Goal: Information Seeking & Learning: Learn about a topic

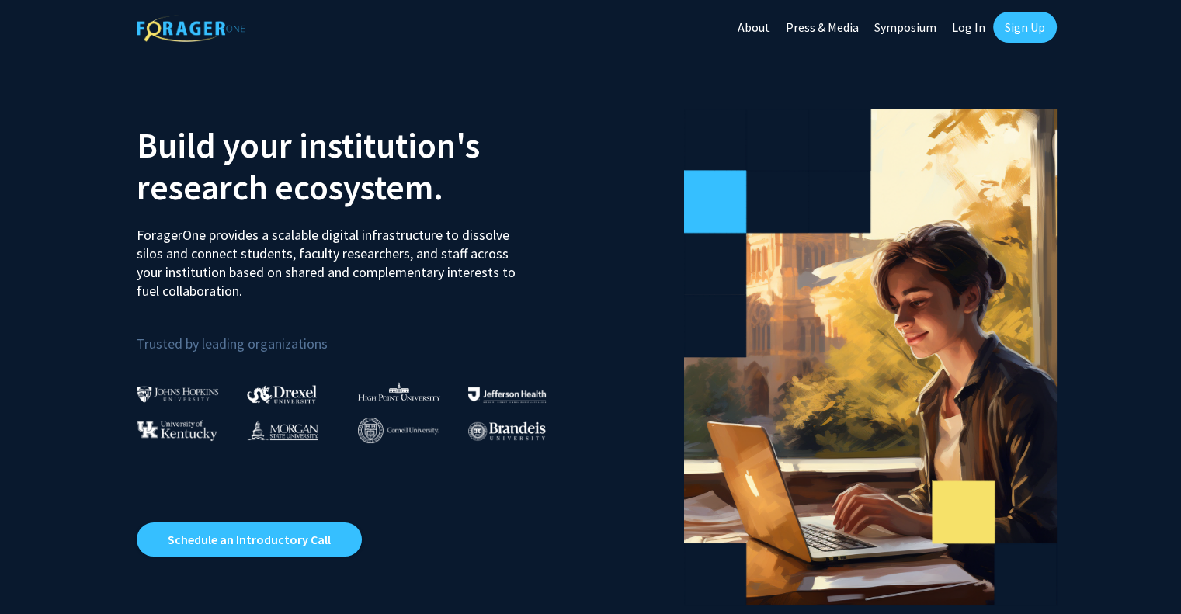
click at [972, 33] on link "Log In" at bounding box center [968, 27] width 49 height 54
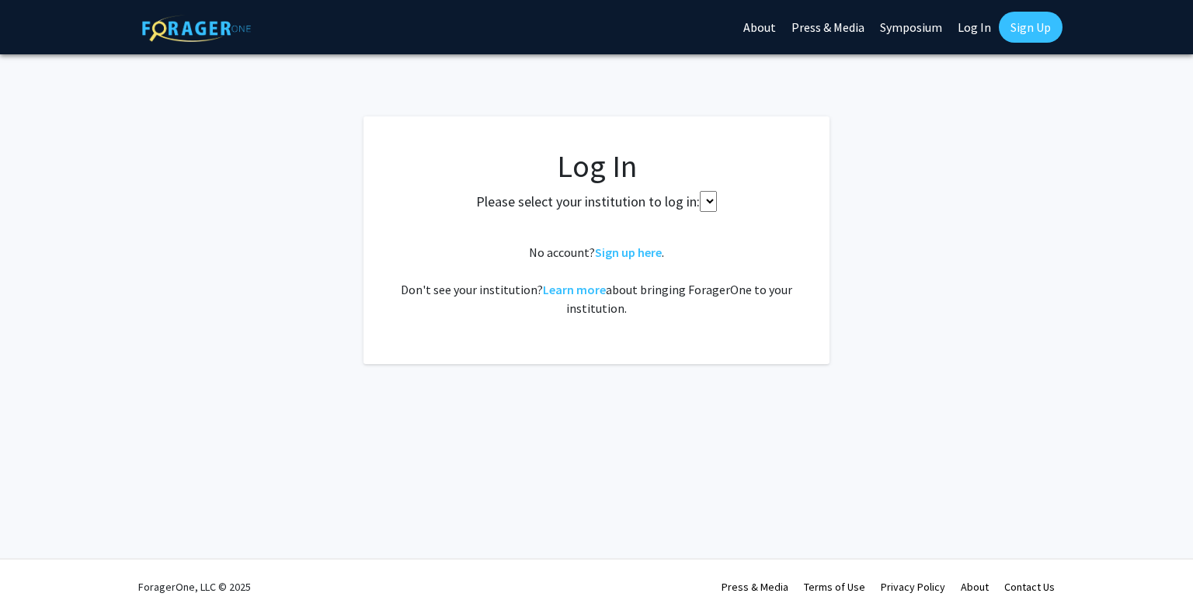
select select
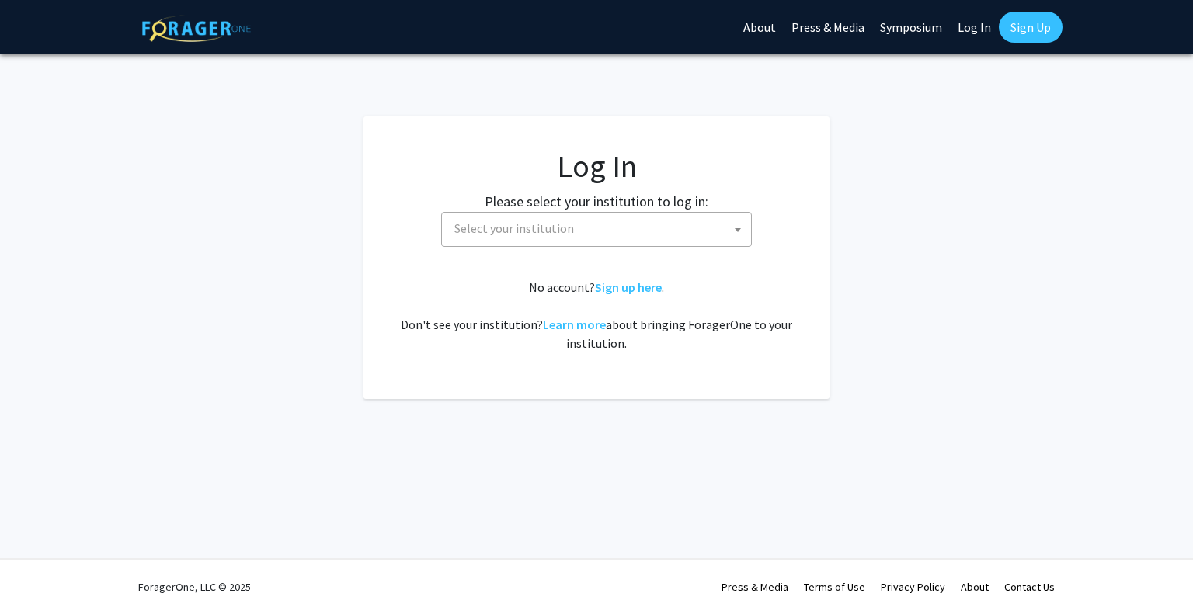
click at [590, 238] on span "Select your institution" at bounding box center [599, 229] width 303 height 32
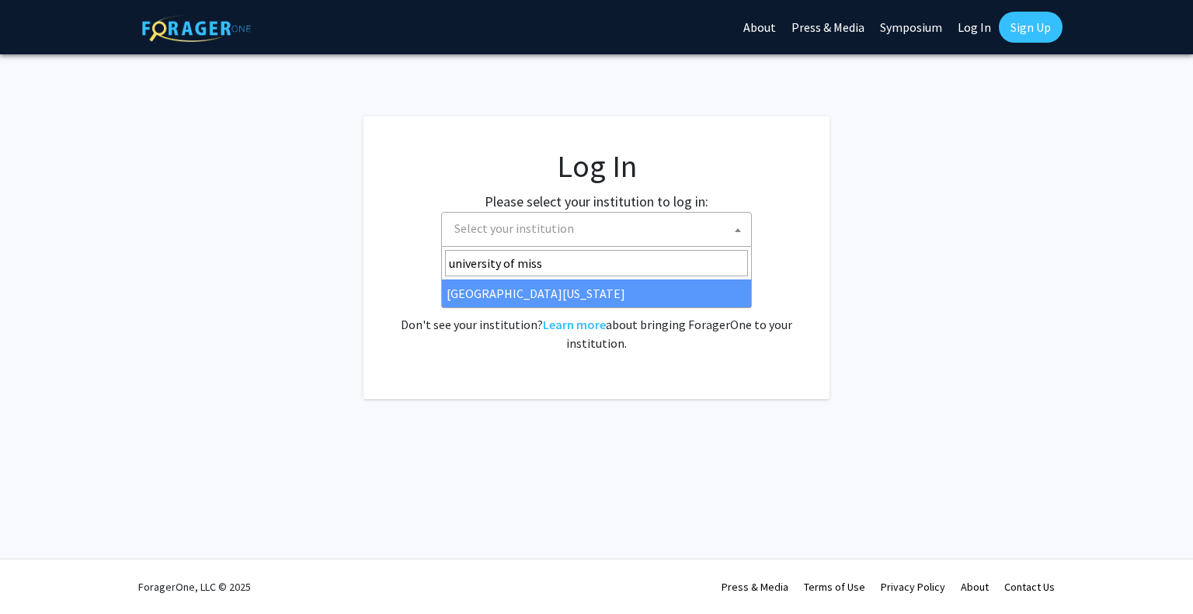
type input "university of miss"
select select "33"
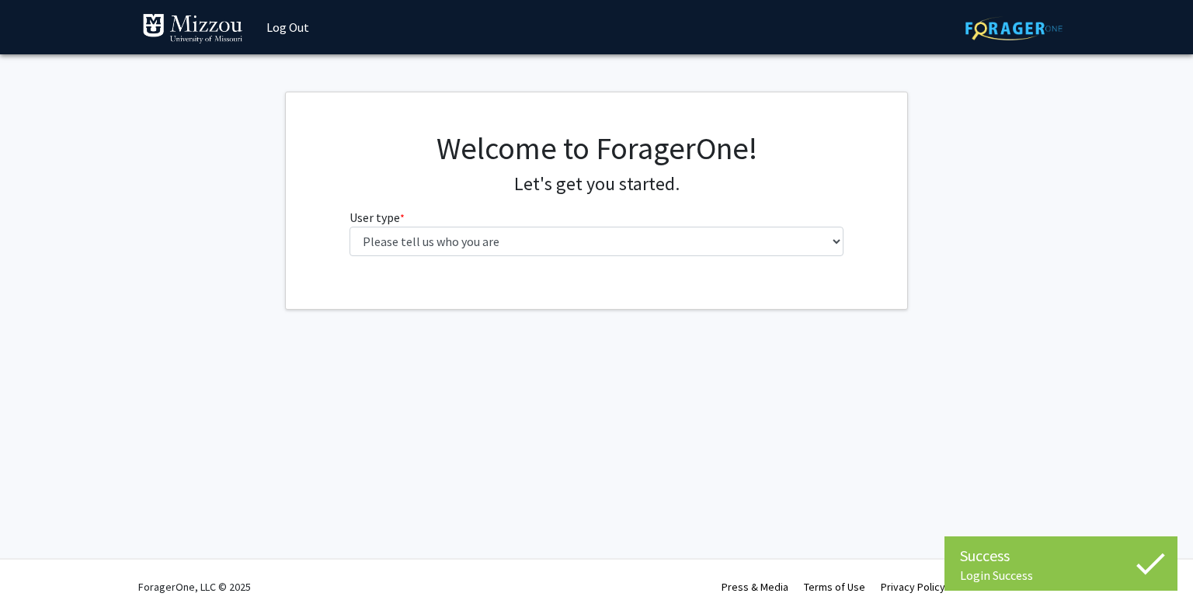
click at [564, 226] on fg-select "User type * required Please tell us who you are Undergraduate Student Master's …" at bounding box center [596, 232] width 495 height 48
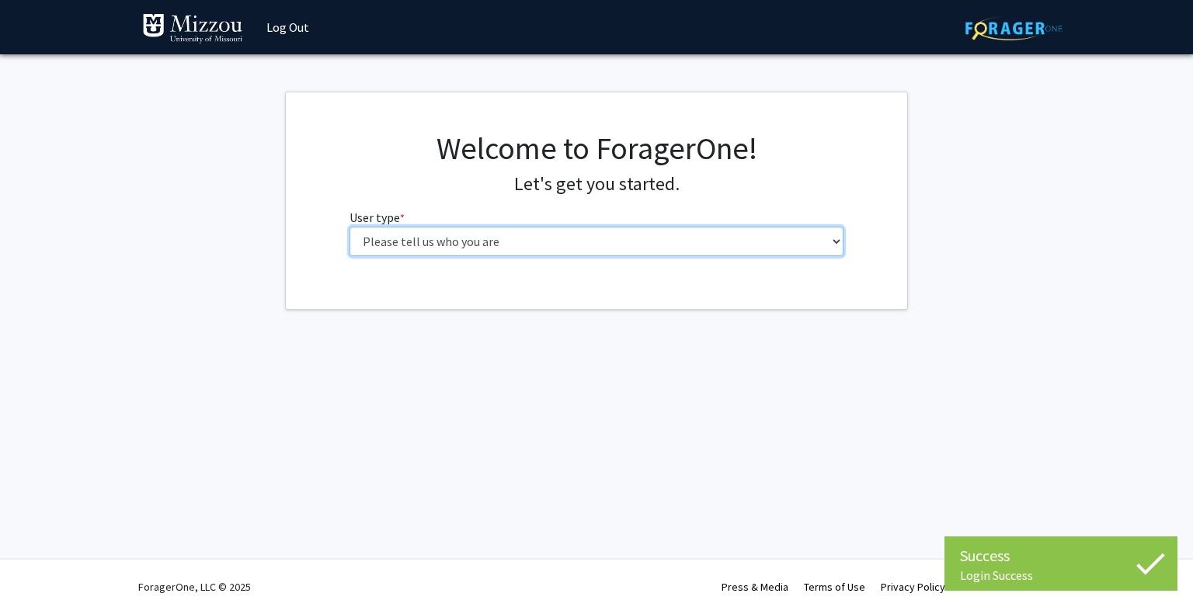
click at [562, 235] on select "Please tell us who you are Undergraduate Student Master's Student Doctoral Cand…" at bounding box center [596, 242] width 495 height 30
select select "1: undergrad"
click at [349, 227] on select "Please tell us who you are Undergraduate Student Master's Student Doctoral Cand…" at bounding box center [596, 242] width 495 height 30
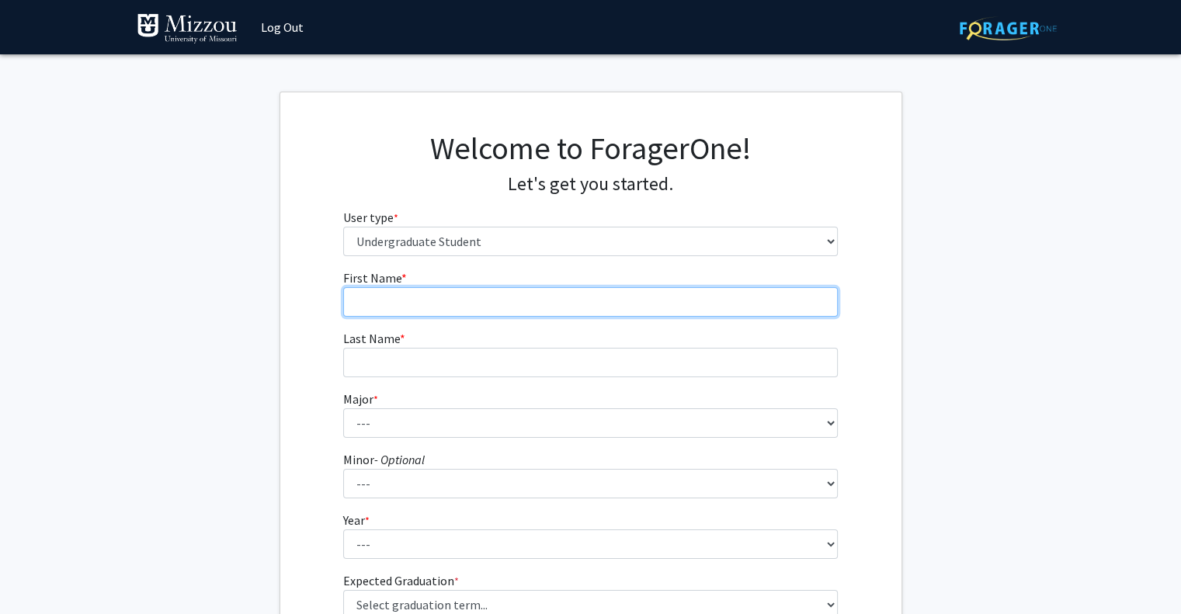
click at [511, 301] on input "First Name * required" at bounding box center [590, 302] width 495 height 30
click at [367, 301] on input "AIdan" at bounding box center [590, 302] width 495 height 30
type input "[PERSON_NAME]"
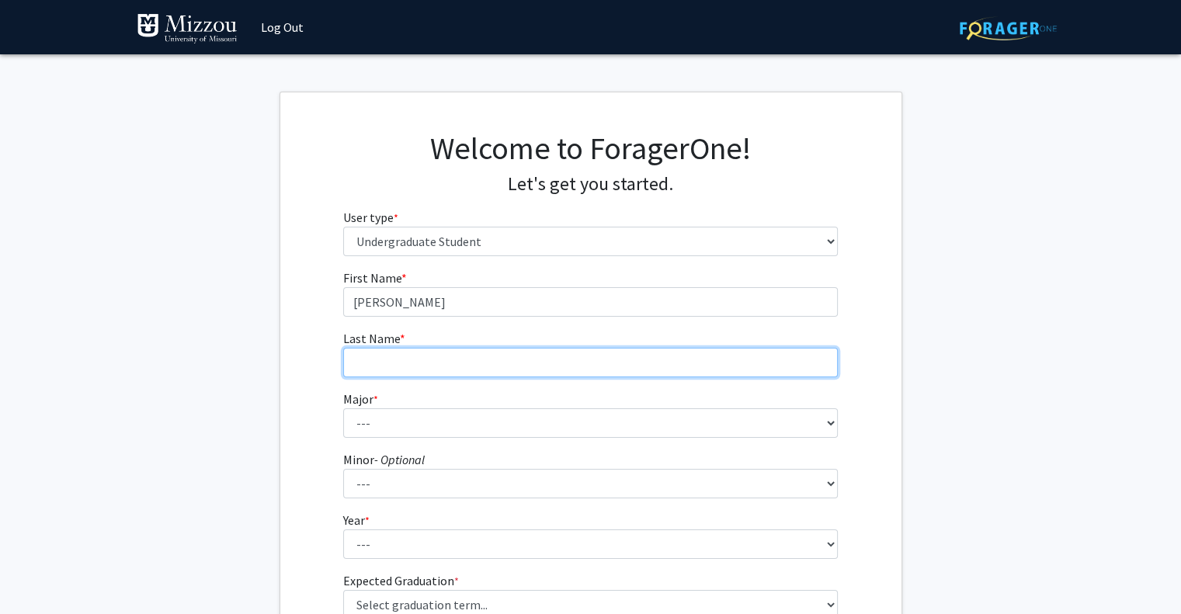
click at [376, 362] on input "Last Name * required" at bounding box center [590, 363] width 495 height 30
type input "[PERSON_NAME]"
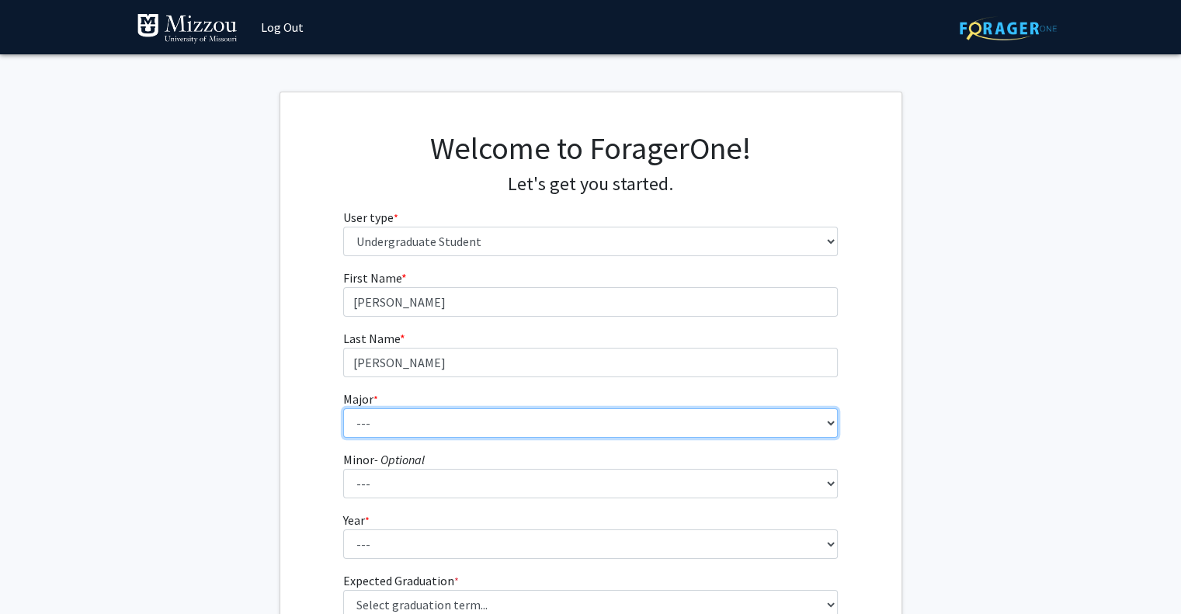
click at [376, 428] on select "--- Agribusiness Management Agricultural Education Agricultural Education: Comm…" at bounding box center [590, 423] width 495 height 30
select select "31: 2530"
click at [343, 408] on select "--- Agribusiness Management Agricultural Education Agricultural Education: Comm…" at bounding box center [590, 423] width 495 height 30
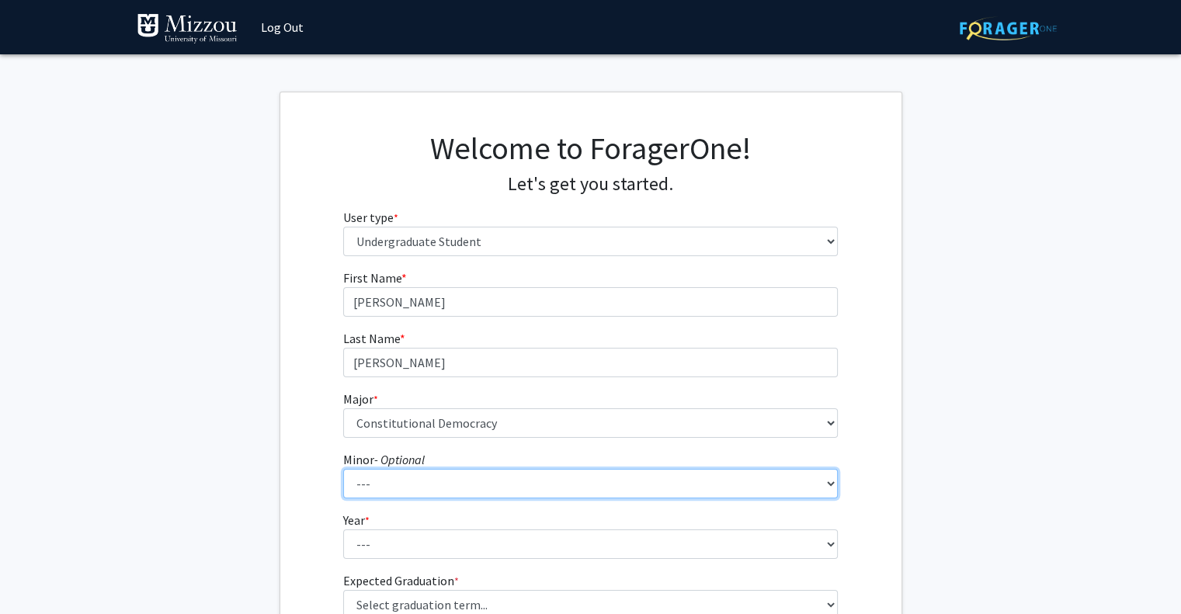
click at [519, 483] on select "--- Accountancy Aerospace Engineering Aerospace Studies Agribusiness Management…" at bounding box center [590, 484] width 495 height 30
select select "78: 2034"
click at [343, 469] on select "--- Accountancy Aerospace Engineering Aerospace Studies Agribusiness Management…" at bounding box center [590, 484] width 495 height 30
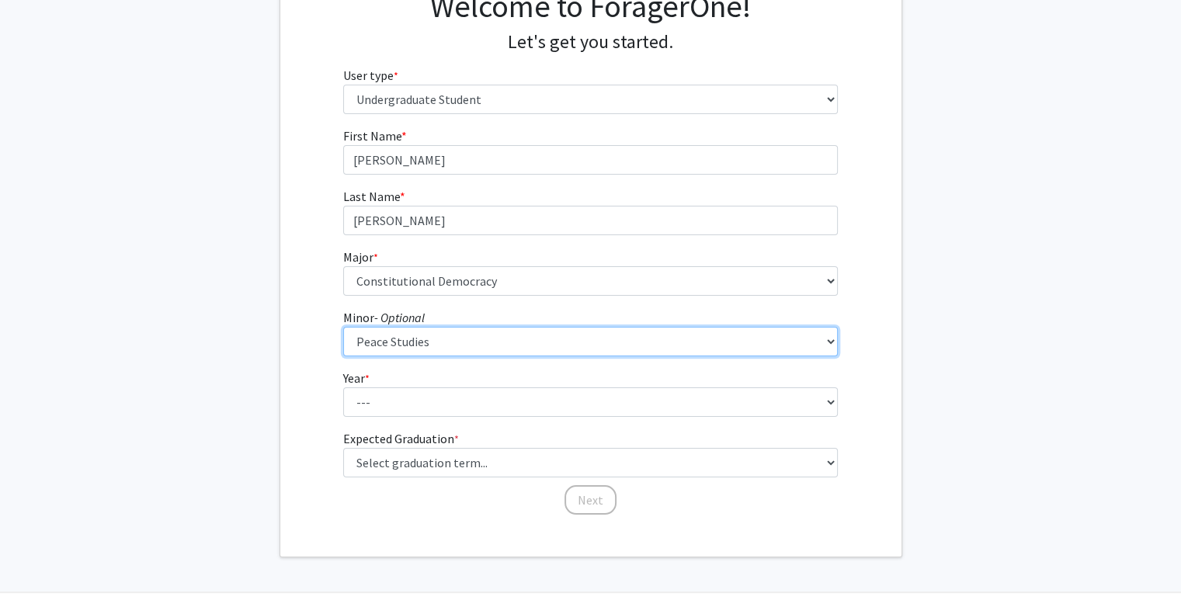
scroll to position [155, 0]
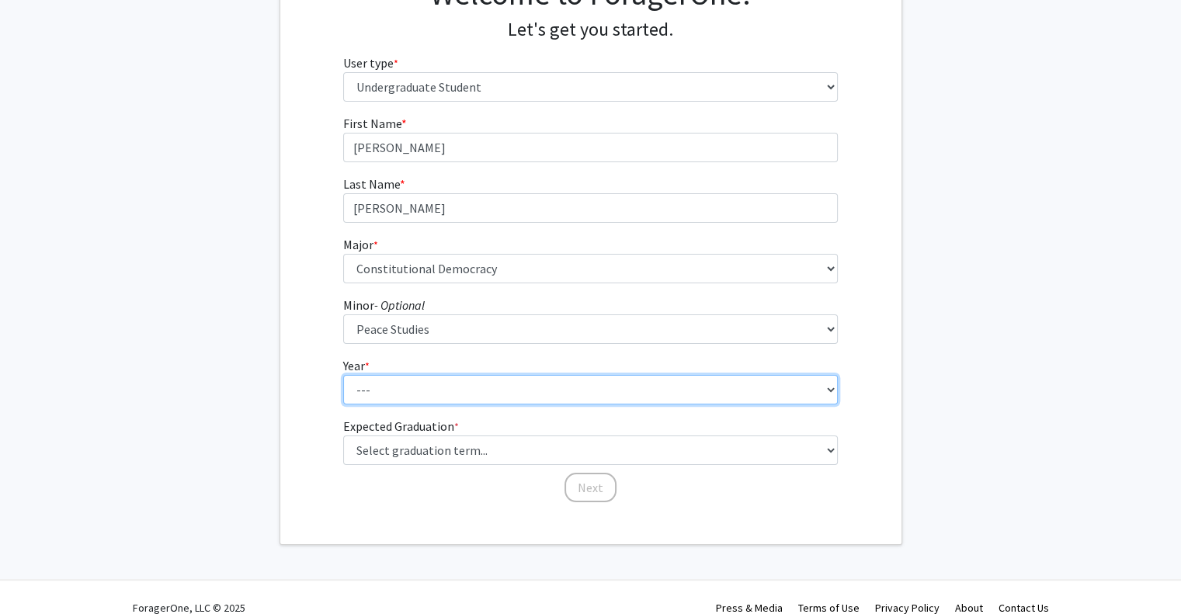
click at [387, 375] on select "--- First-year Sophomore Junior Senior Postbaccalaureate Certificate" at bounding box center [590, 390] width 495 height 30
select select "3: junior"
click at [343, 375] on select "--- First-year Sophomore Junior Senior Postbaccalaureate Certificate" at bounding box center [590, 390] width 495 height 30
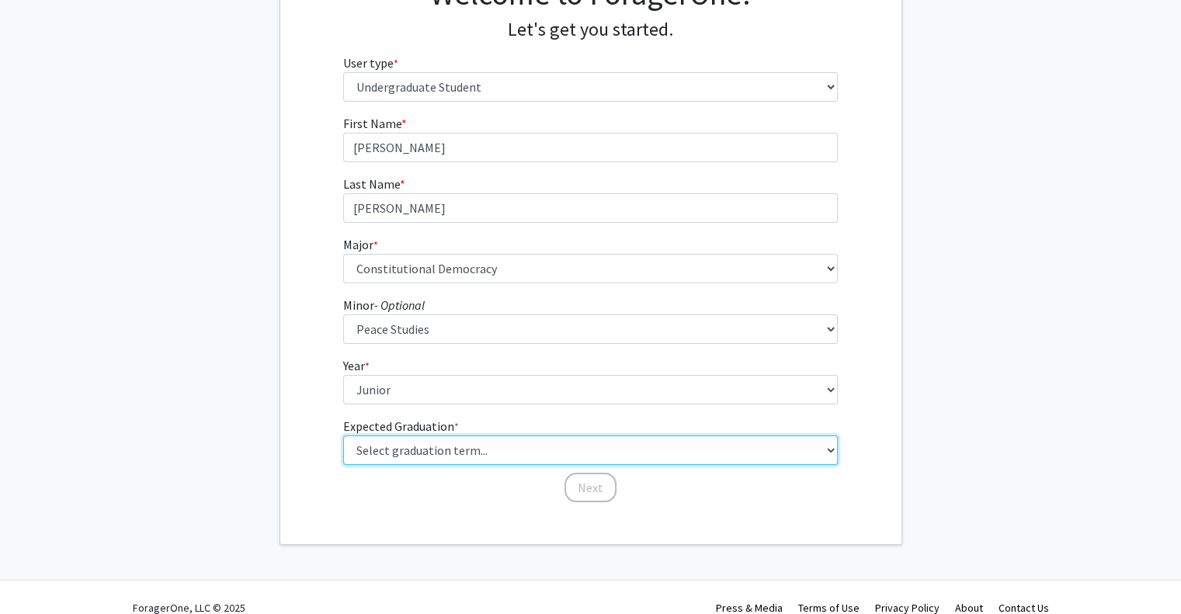
click at [460, 453] on select "Select graduation term... Spring 2025 Summer 2025 Fall 2025 Winter 2025 Spring …" at bounding box center [590, 451] width 495 height 30
click at [343, 436] on select "Select graduation term... Spring 2025 Summer 2025 Fall 2025 Winter 2025 Spring …" at bounding box center [590, 451] width 495 height 30
click at [546, 443] on select "Select graduation term... Spring 2025 Summer 2025 Fall 2025 Winter 2025 Spring …" at bounding box center [590, 451] width 495 height 30
click at [343, 436] on select "Select graduation term... Spring 2025 Summer 2025 Fall 2025 Winter 2025 Spring …" at bounding box center [590, 451] width 495 height 30
click at [553, 450] on select "Select graduation term... Spring 2025 Summer 2025 Fall 2025 Winter 2025 Spring …" at bounding box center [590, 451] width 495 height 30
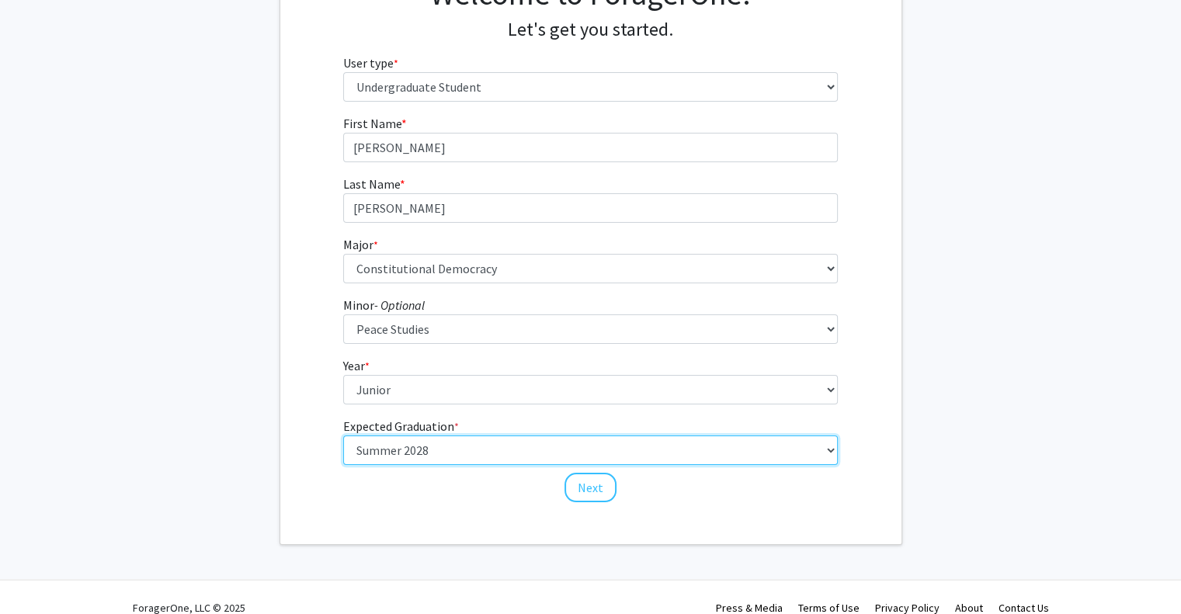
select select "13: spring_2028"
click at [343, 436] on select "Select graduation term... Spring 2025 Summer 2025 Fall 2025 Winter 2025 Spring …" at bounding box center [590, 451] width 495 height 30
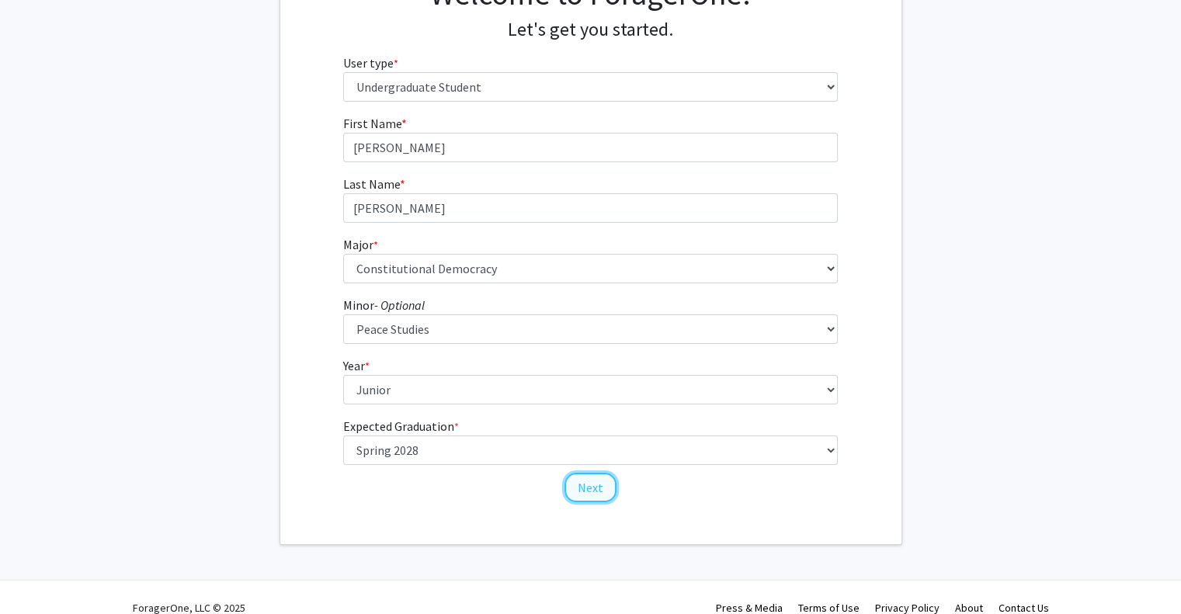
click at [607, 489] on button "Next" at bounding box center [591, 488] width 52 height 30
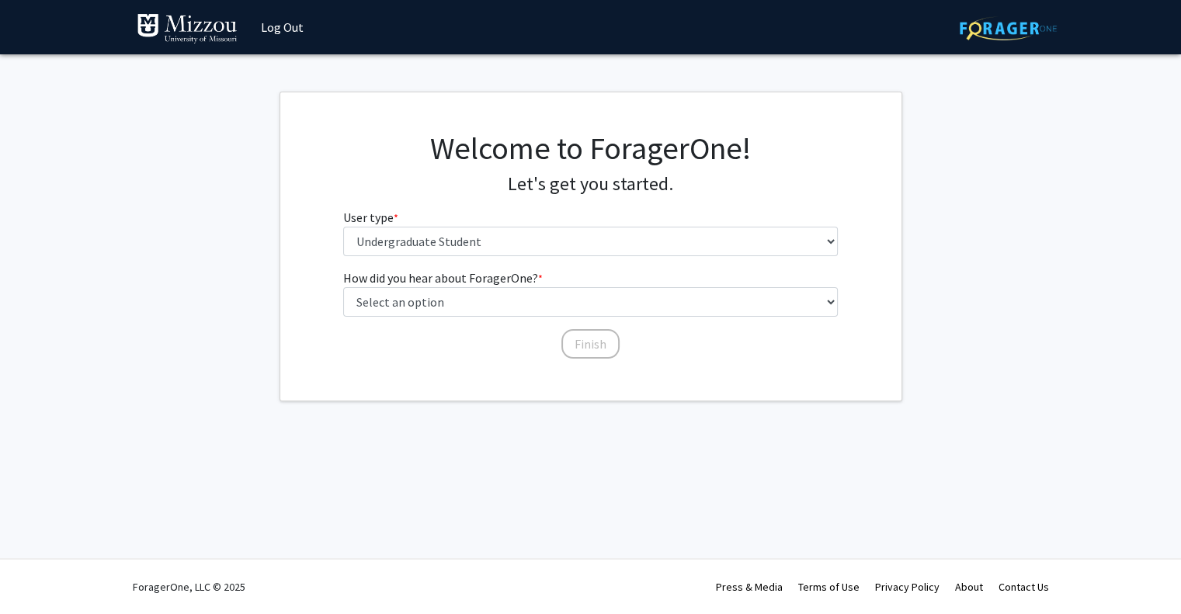
scroll to position [0, 0]
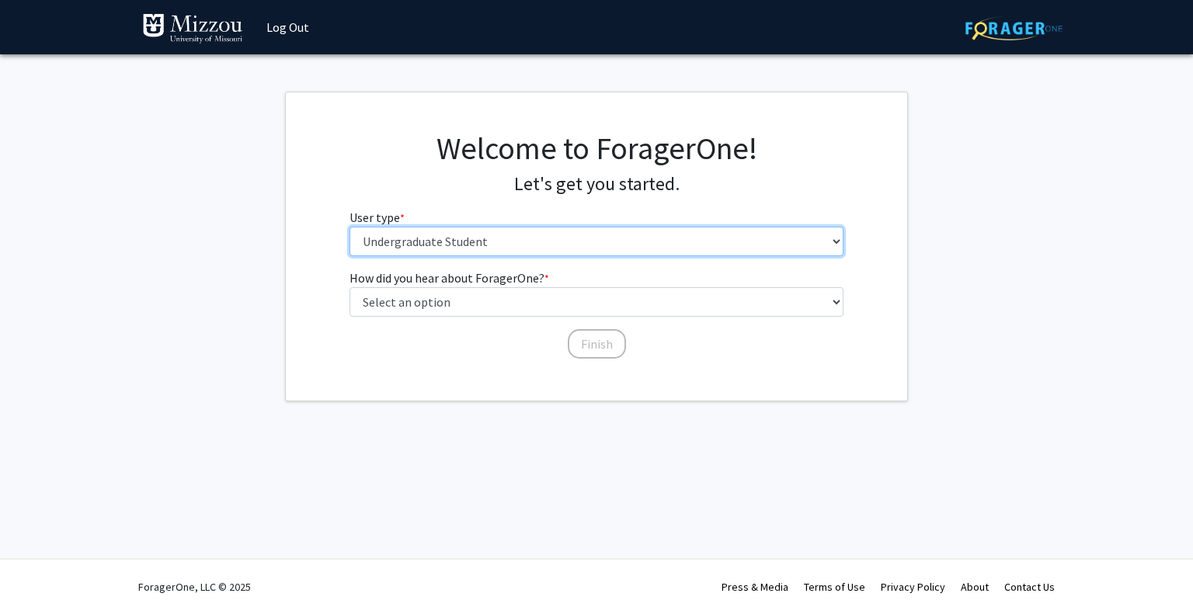
click at [443, 232] on select "Please tell us who you are Undergraduate Student Master's Student Doctoral Cand…" at bounding box center [596, 242] width 495 height 30
click at [349, 227] on select "Please tell us who you are Undergraduate Student Master's Student Doctoral Cand…" at bounding box center [596, 242] width 495 height 30
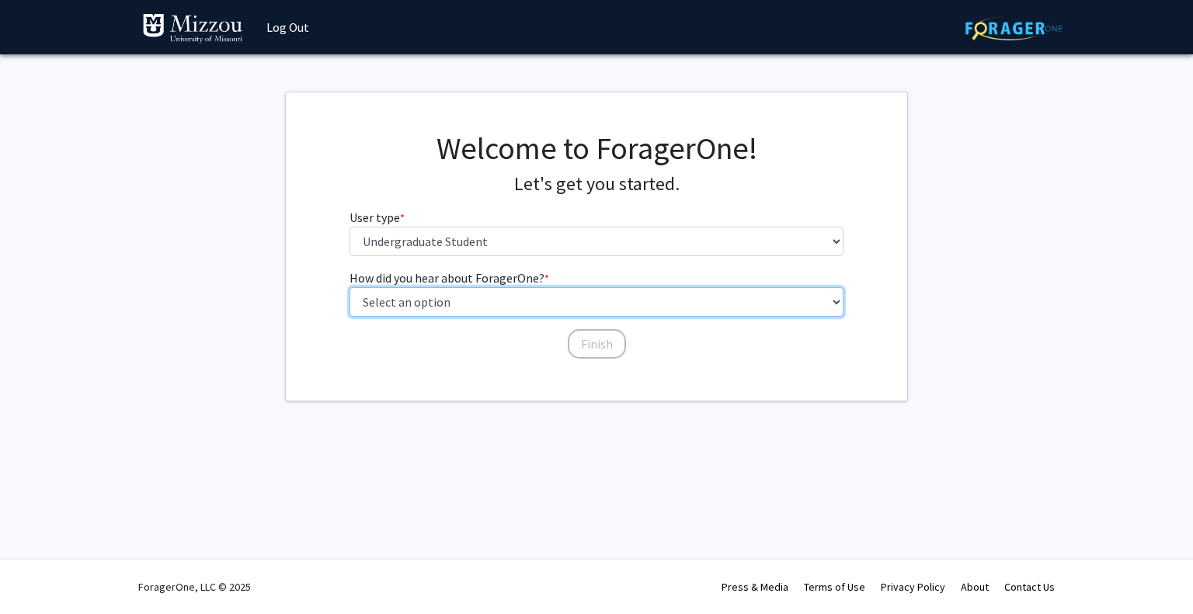
click at [528, 311] on select "Select an option Peer/student recommendation Faculty/staff recommendation Unive…" at bounding box center [596, 302] width 495 height 30
select select "3: university_website"
click at [349, 287] on select "Select an option Peer/student recommendation Faculty/staff recommendation Unive…" at bounding box center [596, 302] width 495 height 30
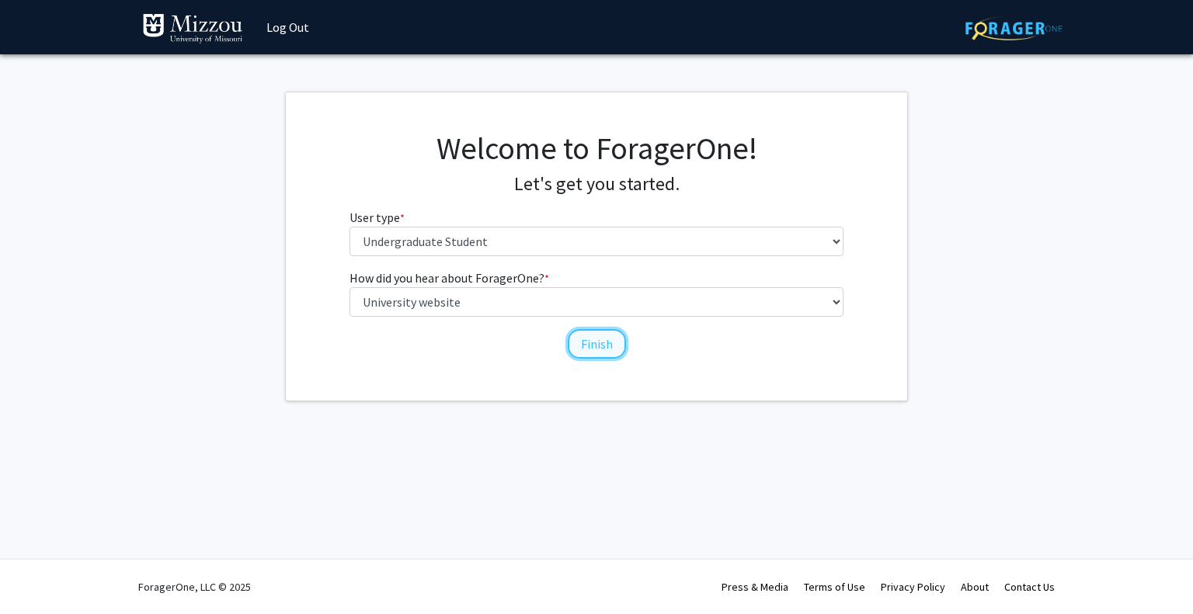
click at [581, 342] on button "Finish" at bounding box center [597, 344] width 58 height 30
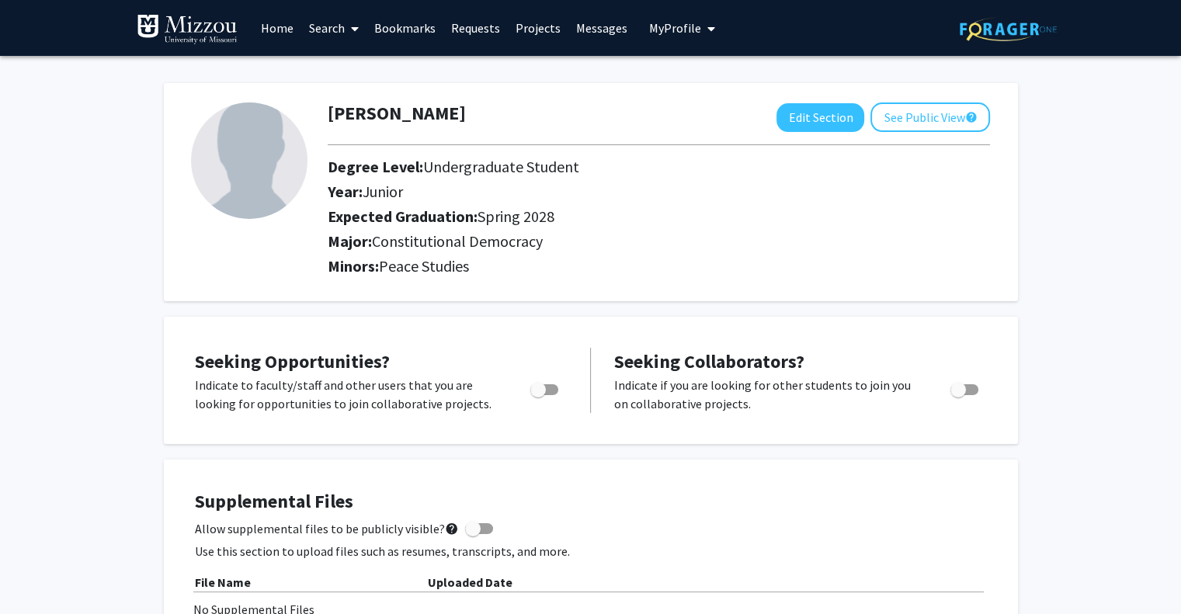
click at [323, 27] on link "Search" at bounding box center [333, 28] width 65 height 54
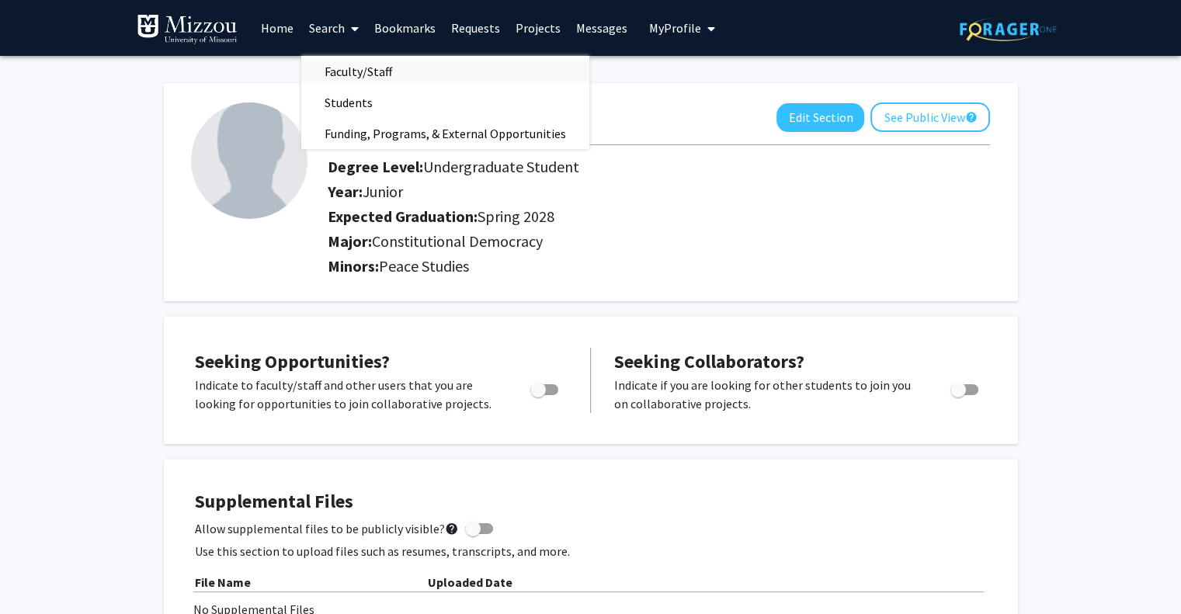
click at [338, 71] on span "Faculty/Staff" at bounding box center [358, 71] width 114 height 31
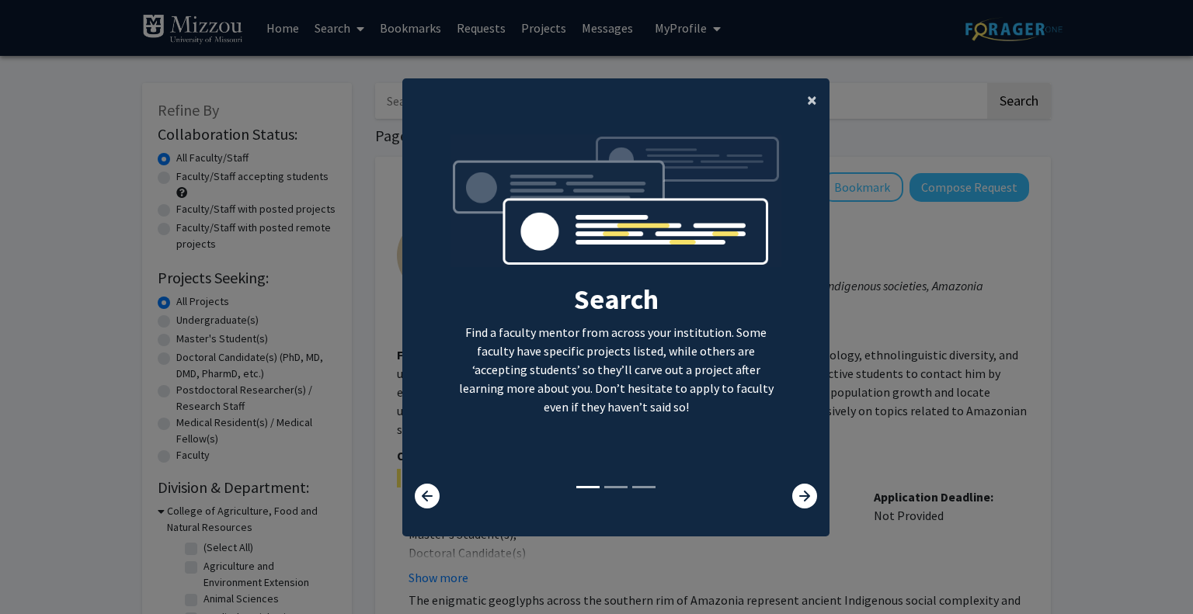
click at [807, 99] on span "×" at bounding box center [812, 100] width 10 height 24
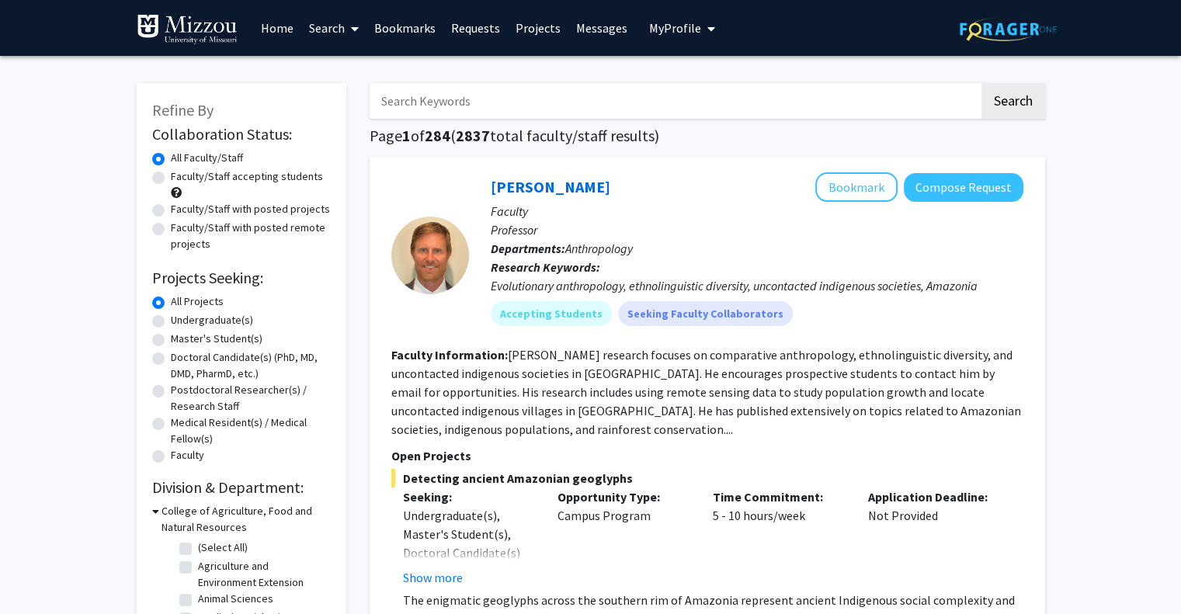
click at [470, 105] on input "Search Keywords" at bounding box center [675, 101] width 610 height 36
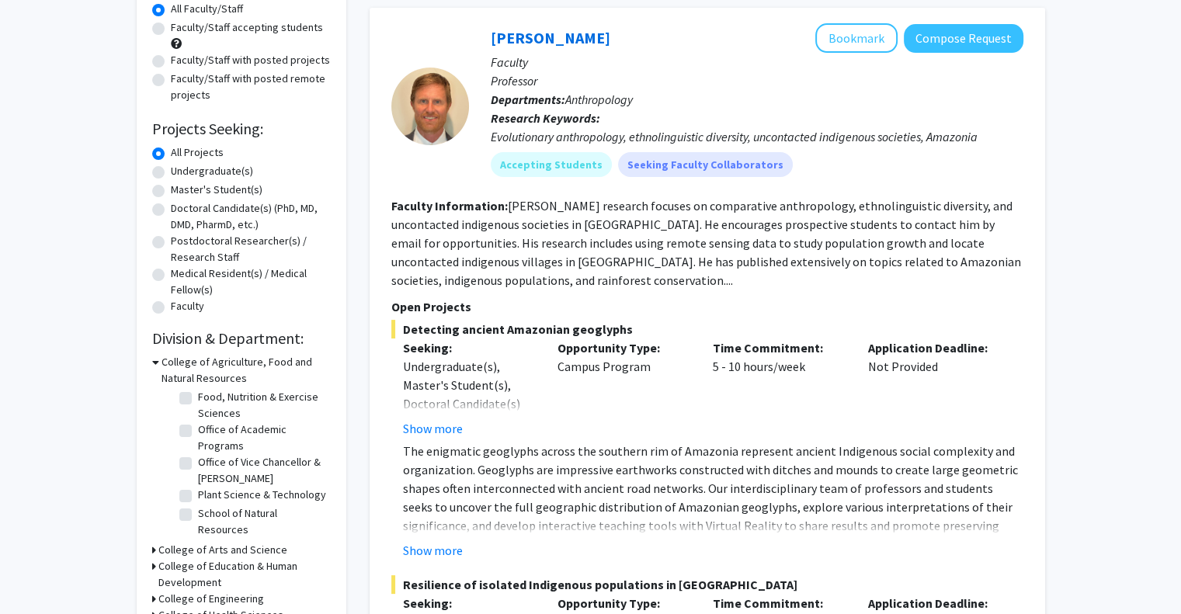
scroll to position [116, 0]
click at [173, 551] on h3 "College of Arts and Science" at bounding box center [222, 550] width 129 height 16
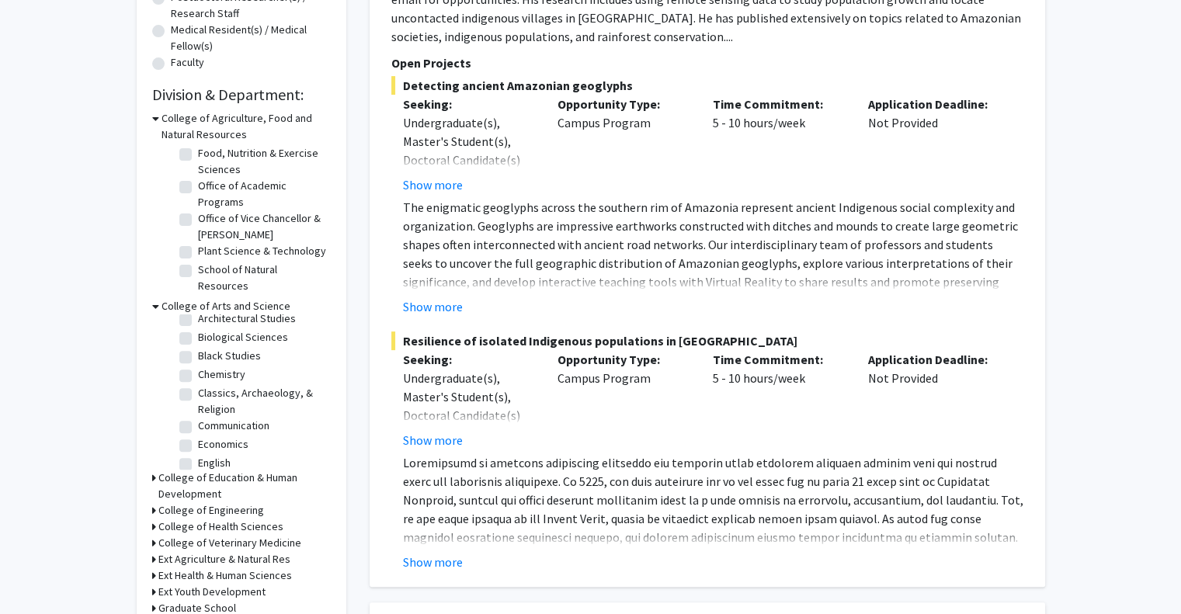
scroll to position [56, 0]
click at [198, 384] on label "Classics, Archaeology, & Religion" at bounding box center [262, 390] width 129 height 33
click at [198, 384] on input "Classics, Archaeology, & Religion" at bounding box center [203, 379] width 10 height 10
checkbox input "true"
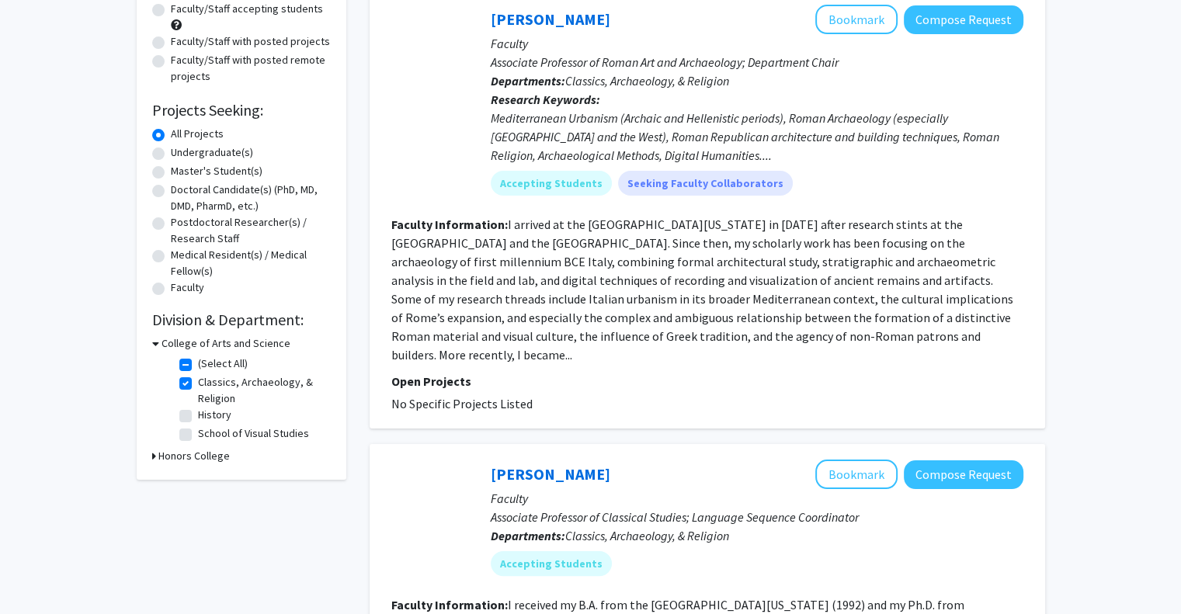
scroll to position [171, 0]
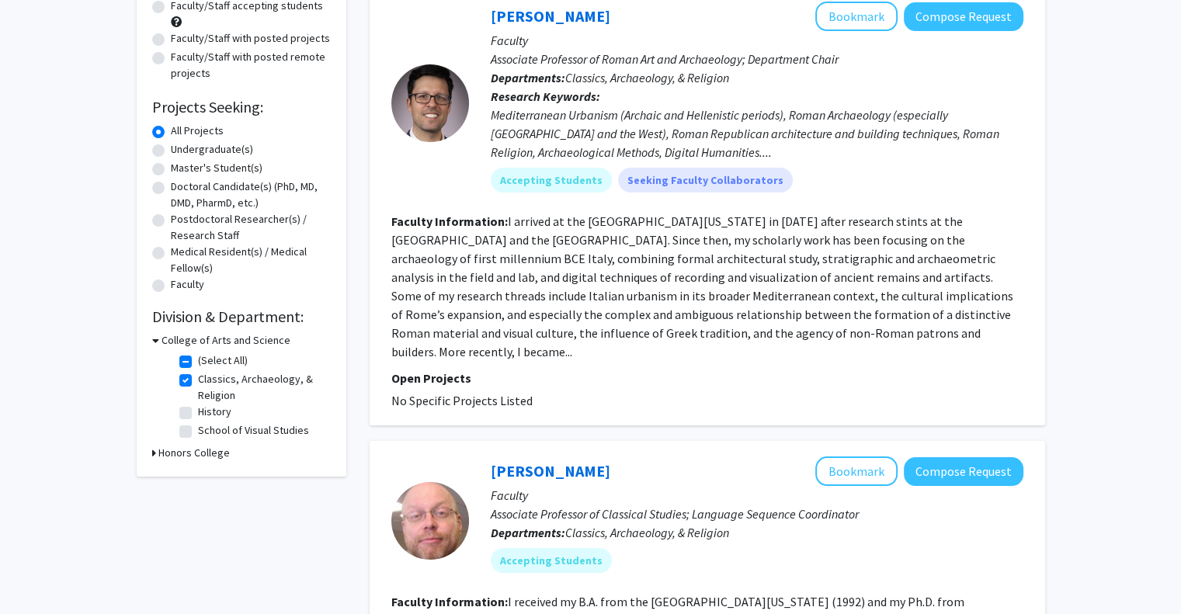
click at [210, 412] on label "History" at bounding box center [214, 412] width 33 height 16
click at [208, 412] on input "History" at bounding box center [203, 409] width 10 height 10
checkbox input "true"
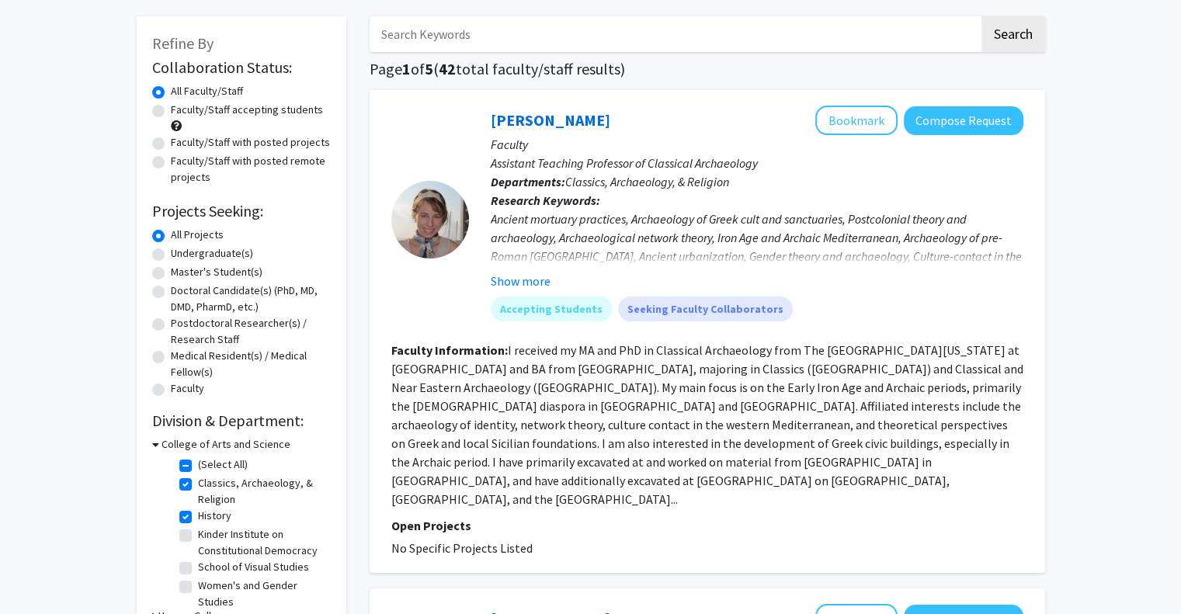
scroll to position [98, 0]
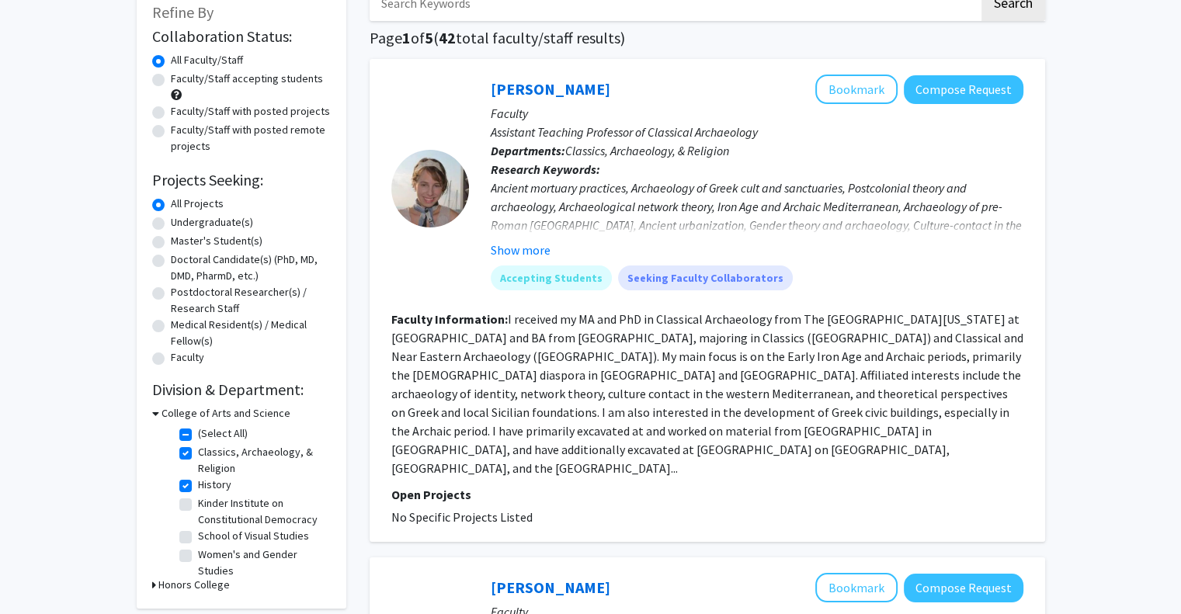
click at [198, 507] on label "Kinder Institute on Constitutional Democracy" at bounding box center [262, 511] width 129 height 33
click at [198, 506] on input "Kinder Institute on Constitutional Democracy" at bounding box center [203, 500] width 10 height 10
checkbox input "true"
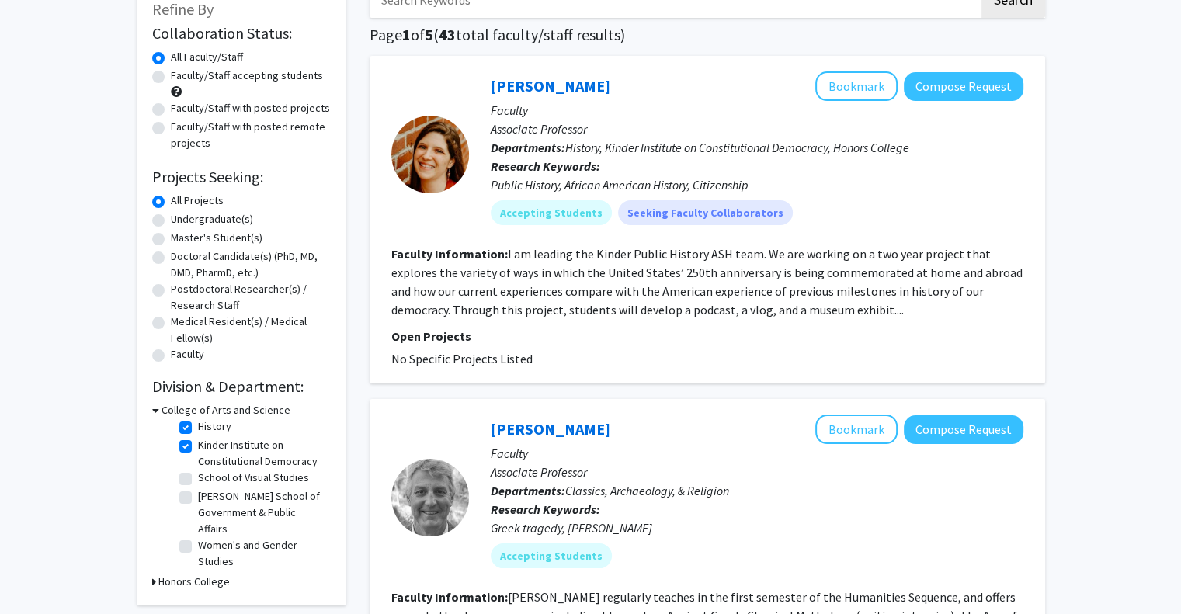
scroll to position [71, 0]
click at [198, 499] on label "Truman School of Government & Public Affairs" at bounding box center [262, 512] width 129 height 49
click at [198, 499] on input "Truman School of Government & Public Affairs" at bounding box center [203, 493] width 10 height 10
checkbox input "true"
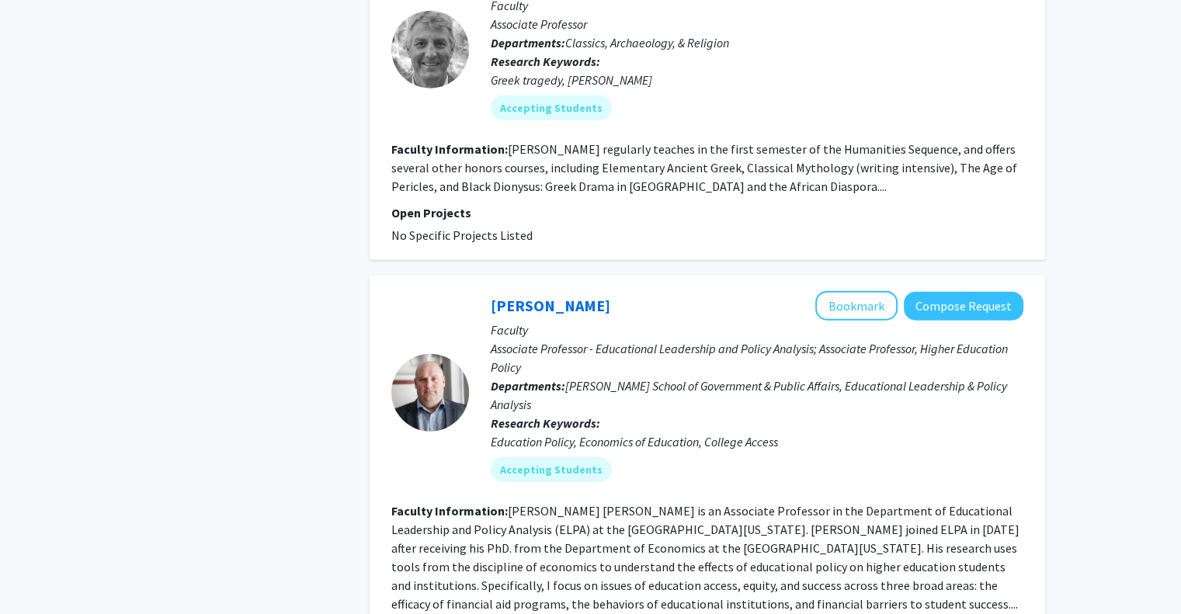
scroll to position [3951, 0]
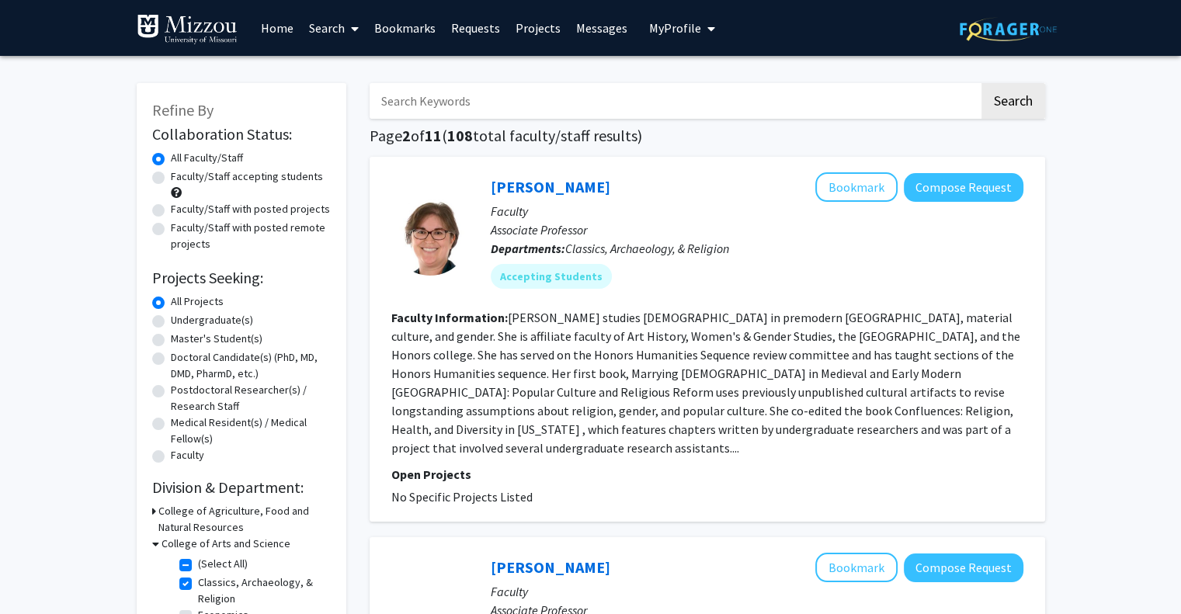
click at [450, 110] on input "Search Keywords" at bounding box center [675, 101] width 610 height 36
type input "international relations"
click at [982, 83] on button "Search" at bounding box center [1014, 101] width 64 height 36
checkbox input "false"
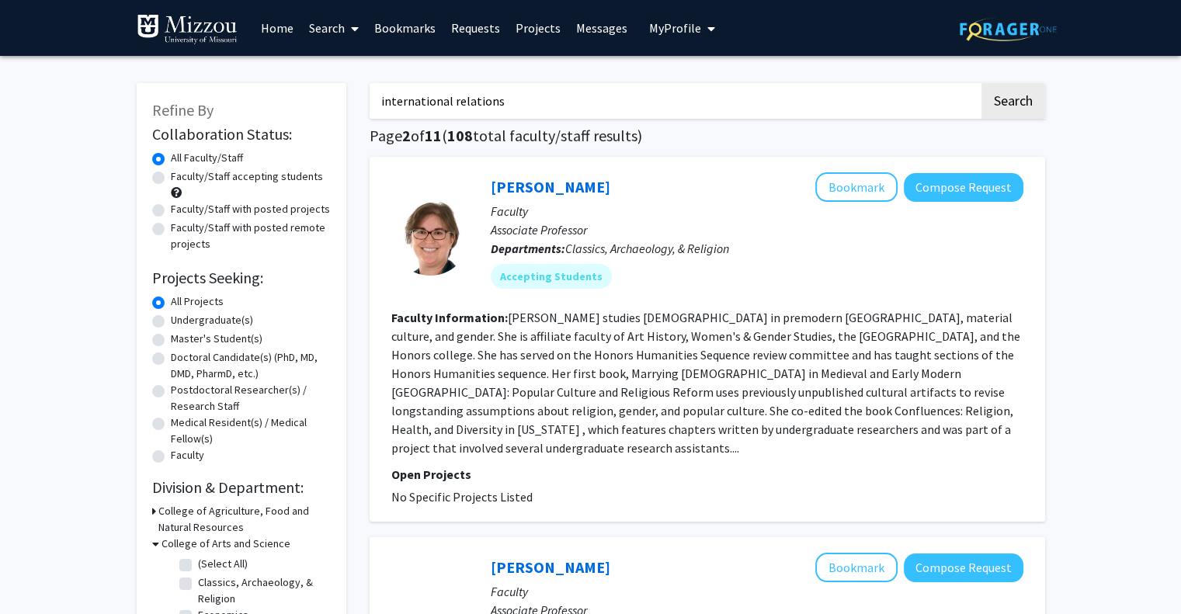
checkbox input "false"
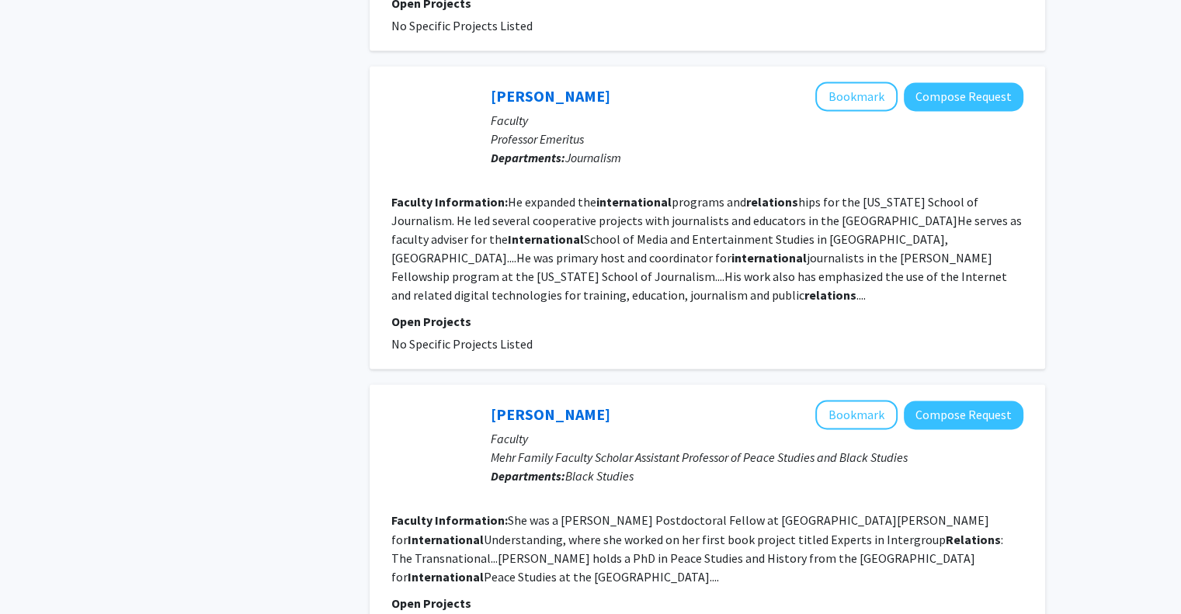
scroll to position [2422, 0]
